Goal: Contribute content

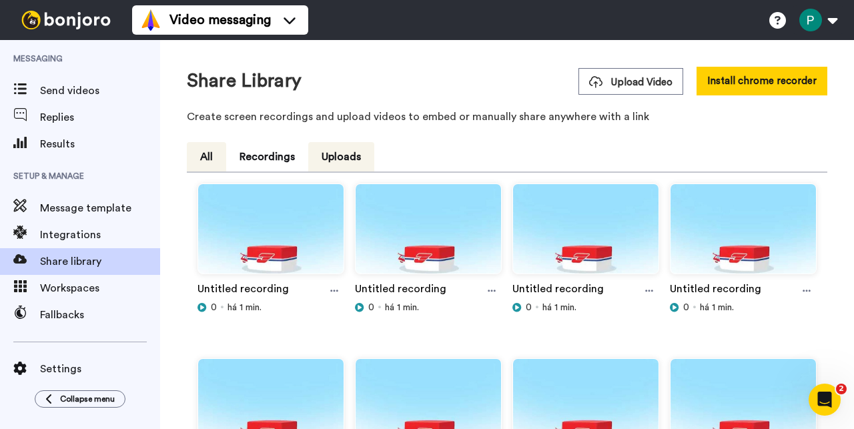
click at [210, 159] on button "All" at bounding box center [206, 156] width 39 height 29
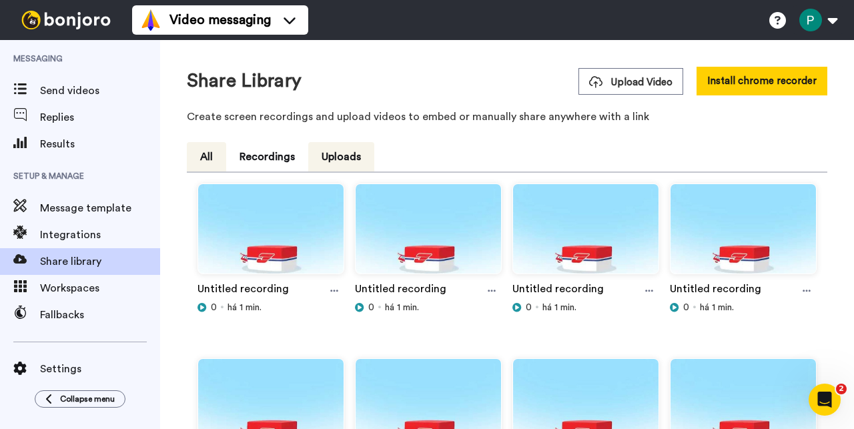
click at [204, 150] on button "All" at bounding box center [206, 156] width 39 height 29
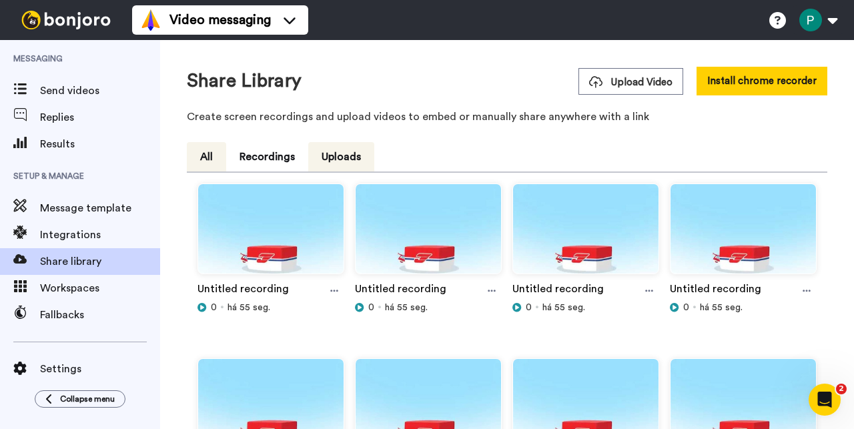
click at [206, 159] on button "All" at bounding box center [206, 156] width 39 height 29
